Goal: Communication & Community: Answer question/provide support

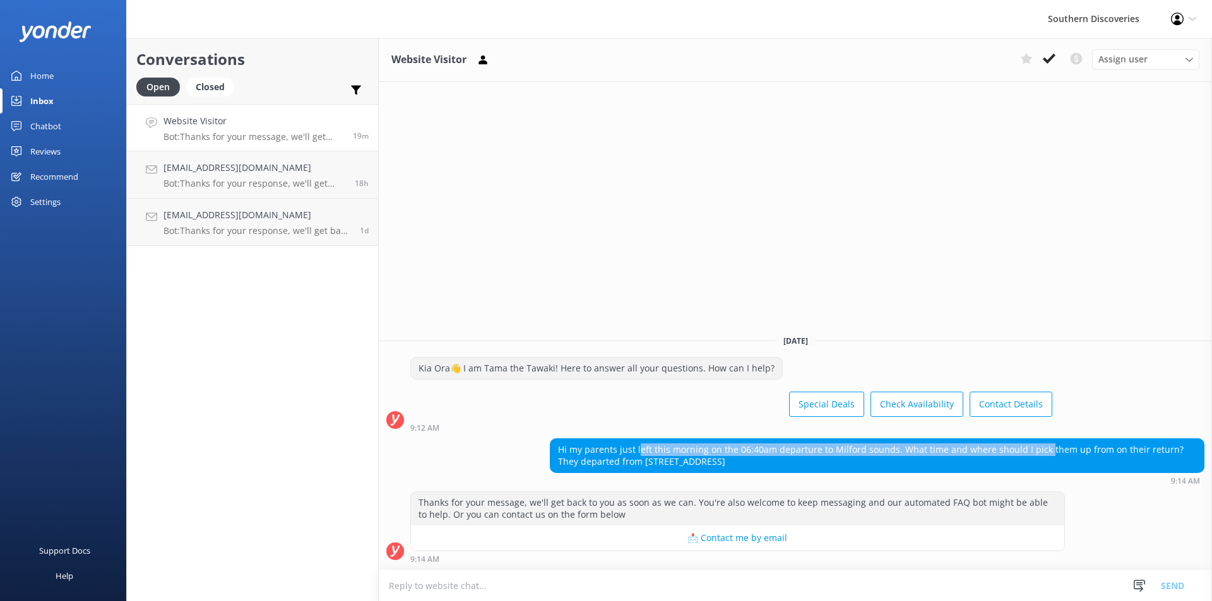
drag, startPoint x: 638, startPoint y: 451, endPoint x: 1039, endPoint y: 453, distance: 401.4
click at [1039, 453] on div "Hi my parents just left this morning on the 06:40am departure to Milford sounds…" at bounding box center [876, 455] width 653 height 33
click at [609, 571] on textarea at bounding box center [795, 586] width 833 height 31
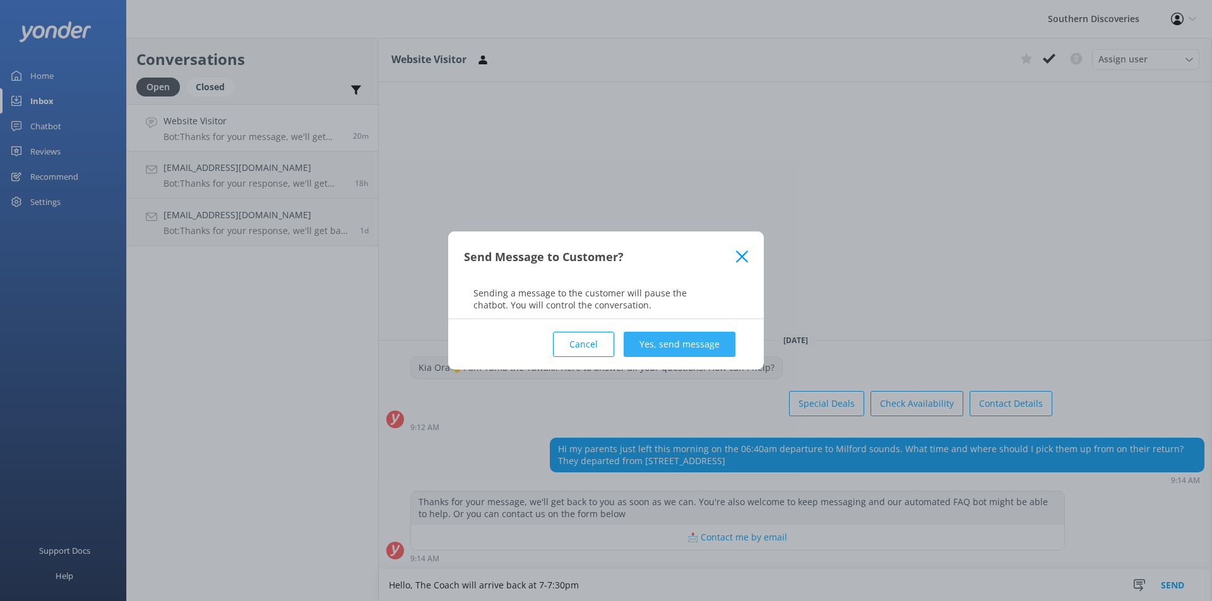
type textarea "Hello, The Coach will arrive back at 7-7:30pm"
click at [661, 351] on button "Yes, send message" at bounding box center [680, 344] width 112 height 25
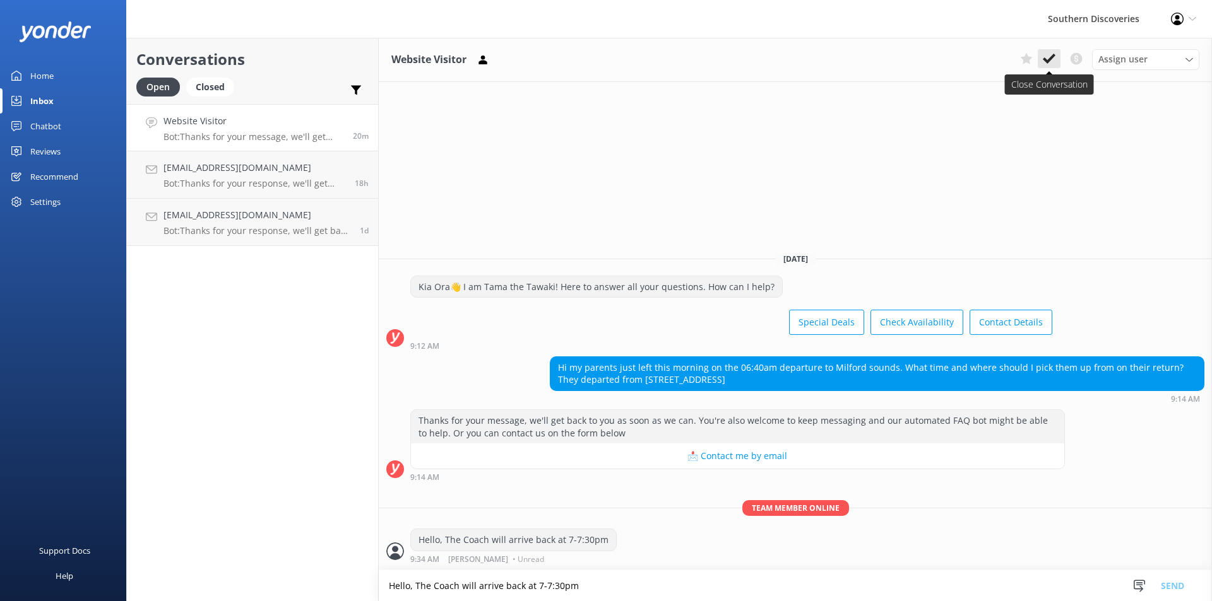
click at [1053, 54] on use at bounding box center [1049, 59] width 13 height 10
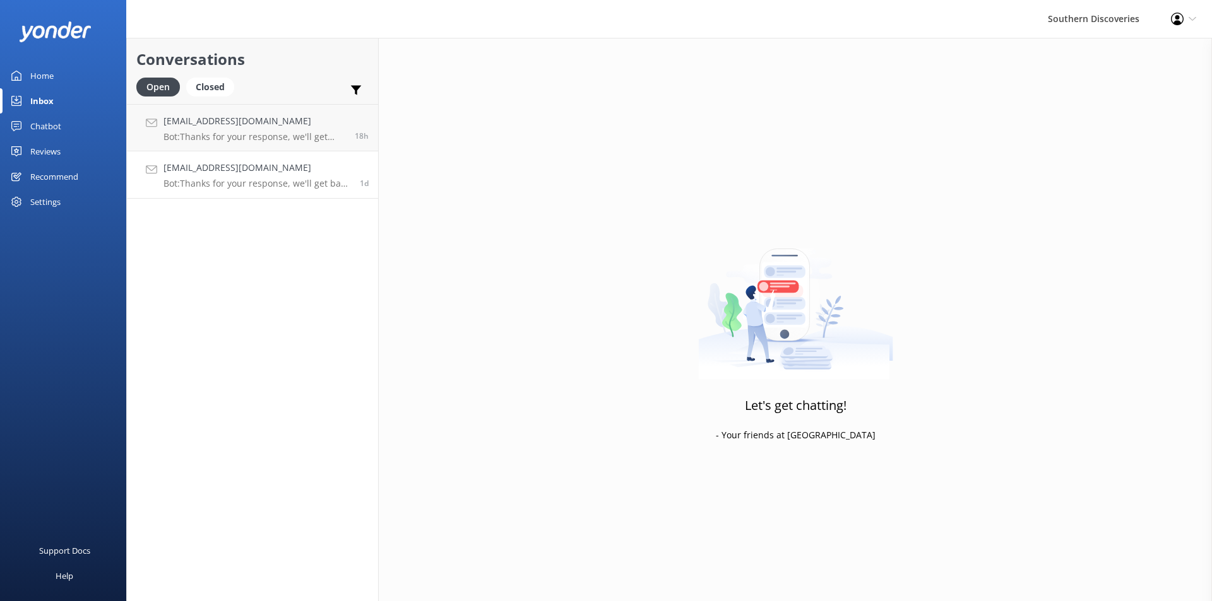
click at [269, 185] on p "Bot: Thanks for your response, we'll get back to you as soon as we can during o…" at bounding box center [256, 183] width 187 height 11
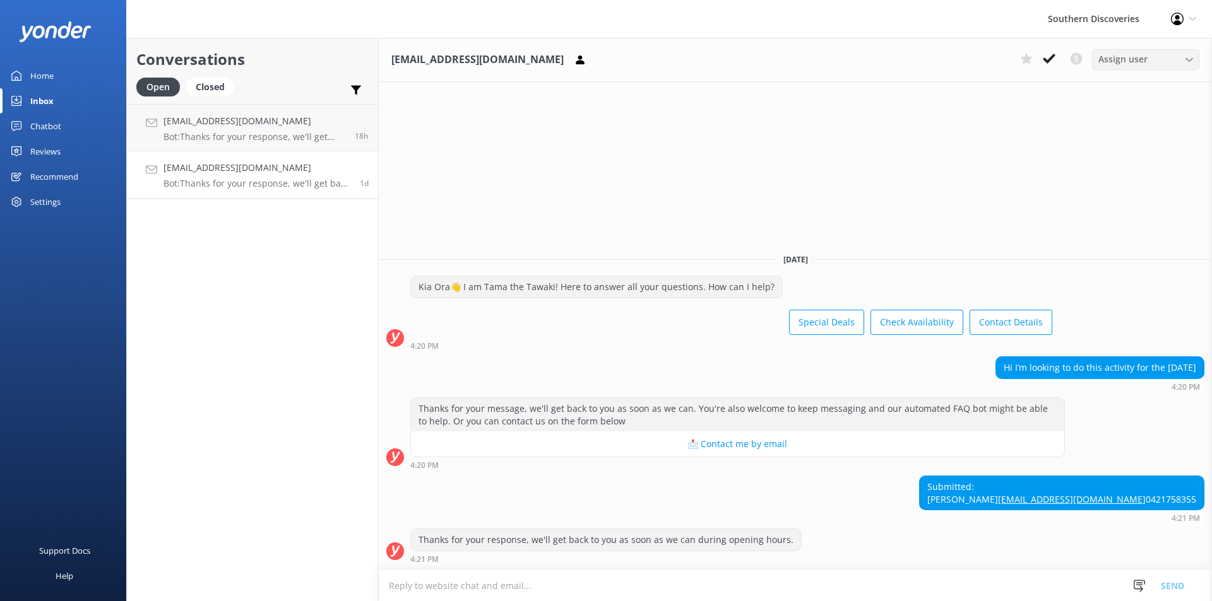
click at [1120, 59] on span "Assign user" at bounding box center [1122, 59] width 49 height 14
click at [1152, 213] on link "[PERSON_NAME]" at bounding box center [1148, 213] width 112 height 25
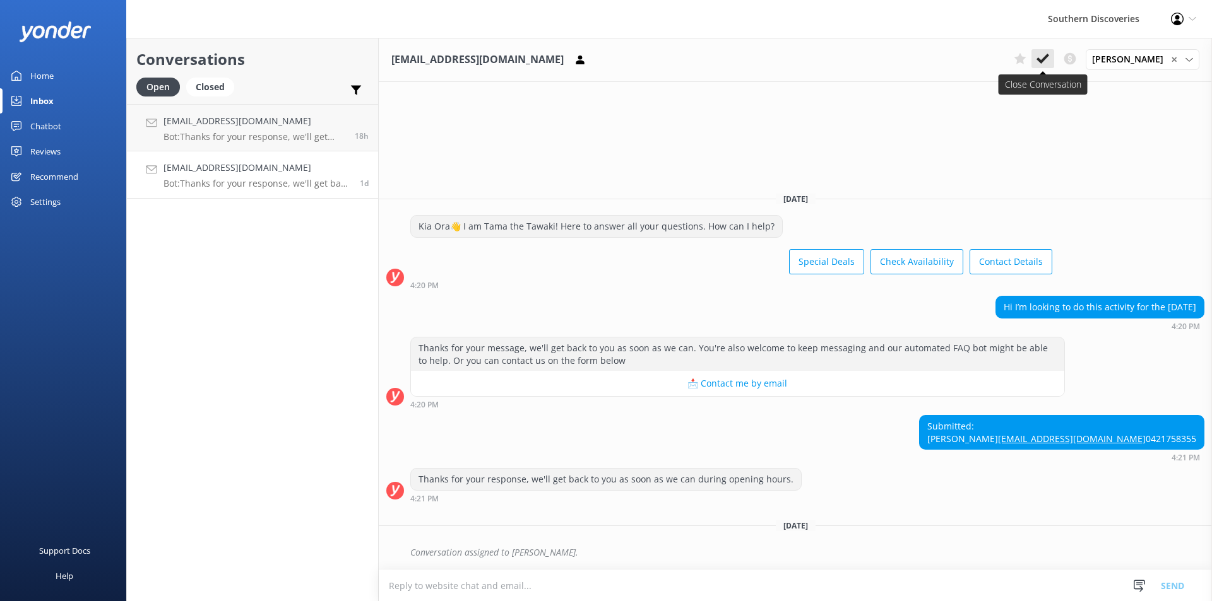
click at [1049, 54] on icon at bounding box center [1042, 58] width 13 height 13
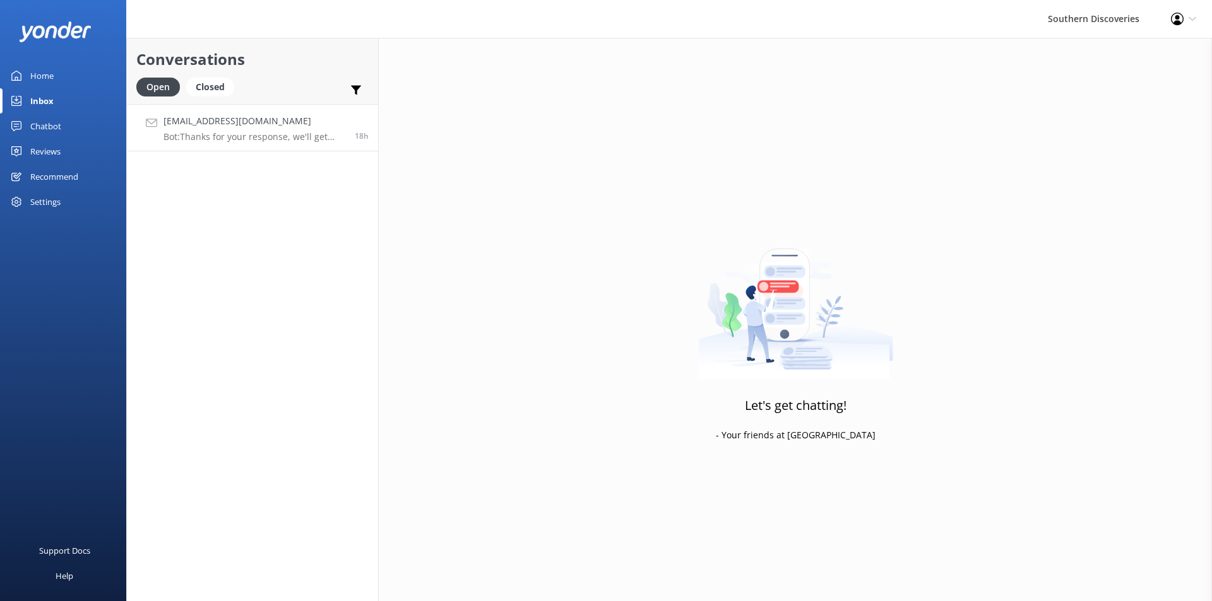
click at [280, 134] on p "Bot: Thanks for your response, we'll get back to you as soon as we can during o…" at bounding box center [254, 136] width 182 height 11
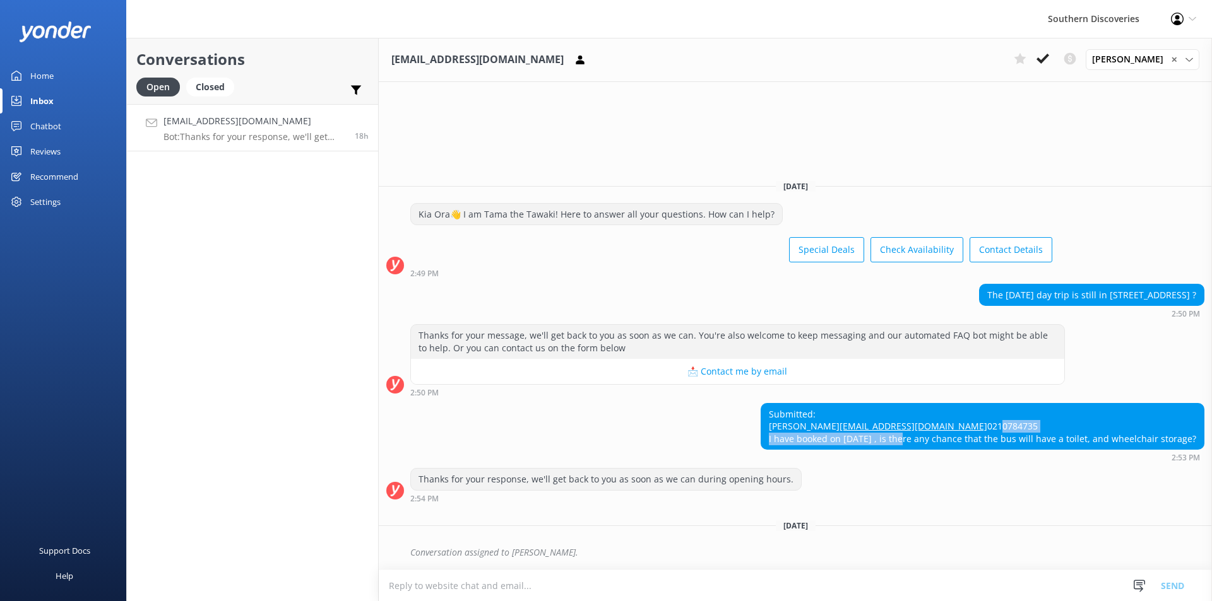
drag, startPoint x: 799, startPoint y: 432, endPoint x: 906, endPoint y: 449, distance: 108.6
click at [906, 449] on div "Submitted: [PERSON_NAME] [PERSON_NAME][EMAIL_ADDRESS][DOMAIN_NAME] 0210784735 I…" at bounding box center [982, 427] width 442 height 46
click at [802, 404] on div "Submitted: [PERSON_NAME] [PERSON_NAME][EMAIL_ADDRESS][DOMAIN_NAME] 0210784735 I…" at bounding box center [982, 427] width 442 height 46
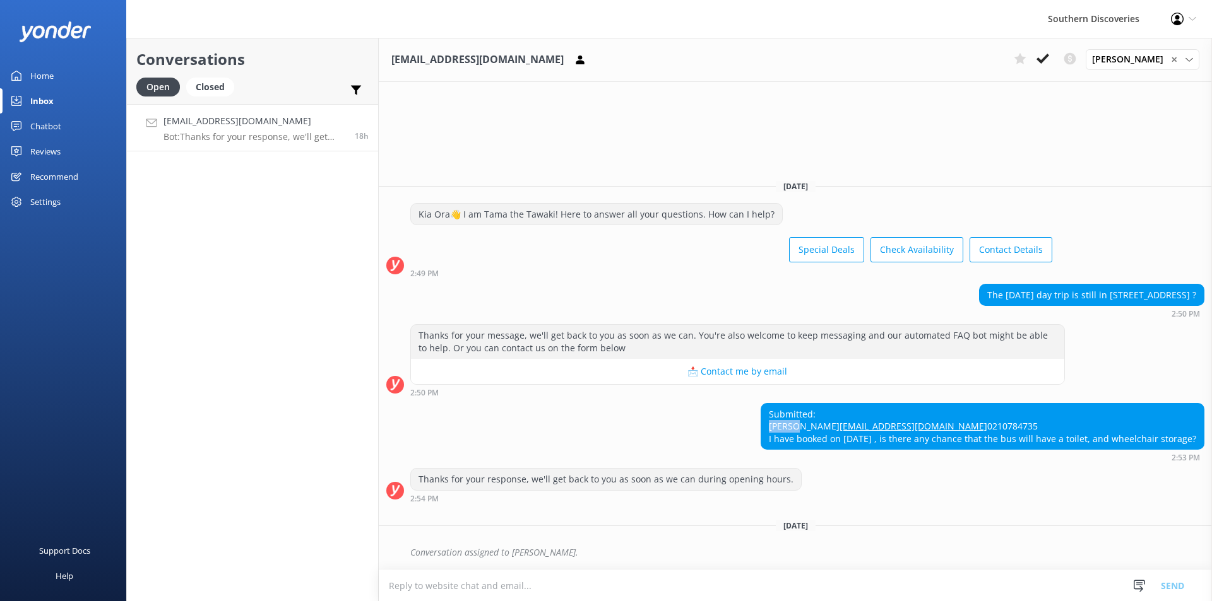
copy div "[PERSON_NAME]"
click at [1049, 55] on icon at bounding box center [1042, 58] width 13 height 13
